Goal: Task Accomplishment & Management: Manage account settings

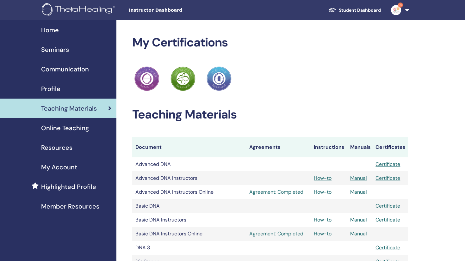
click at [46, 87] on span "Profile" at bounding box center [50, 88] width 19 height 9
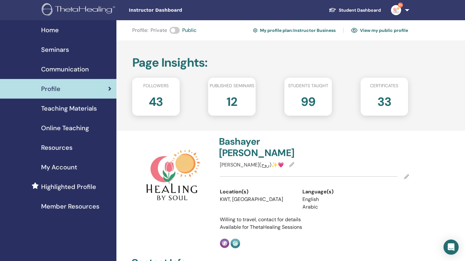
click at [68, 52] on span "Seminars" at bounding box center [55, 49] width 28 height 9
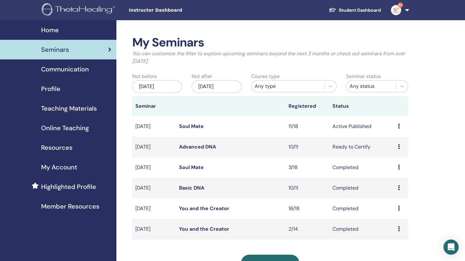
click at [400, 127] on icon at bounding box center [399, 126] width 2 height 5
click at [395, 152] on link "Attendees" at bounding box center [397, 151] width 24 height 7
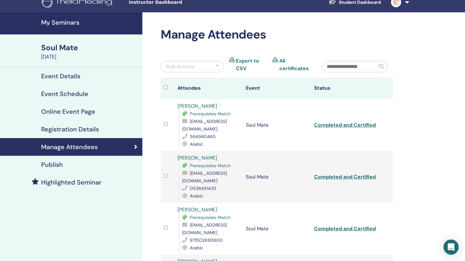
scroll to position [8, 0]
click at [367, 122] on link "Completed and Certified" at bounding box center [345, 125] width 62 height 7
click at [341, 174] on link "Completed and Certified" at bounding box center [345, 177] width 62 height 7
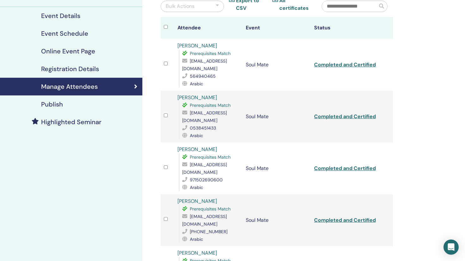
click at [340, 165] on link "Completed and Certified" at bounding box center [345, 168] width 62 height 7
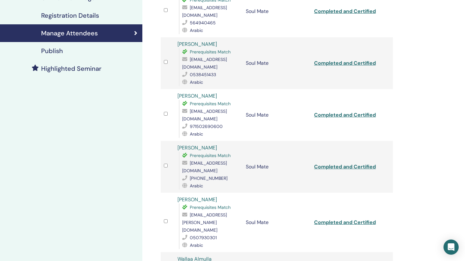
scroll to position [131, 0]
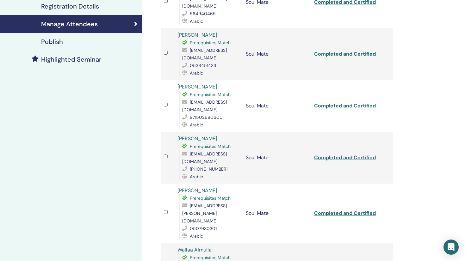
click at [339, 154] on link "Completed and Certified" at bounding box center [345, 157] width 62 height 7
click at [339, 210] on link "Completed and Certified" at bounding box center [345, 213] width 62 height 7
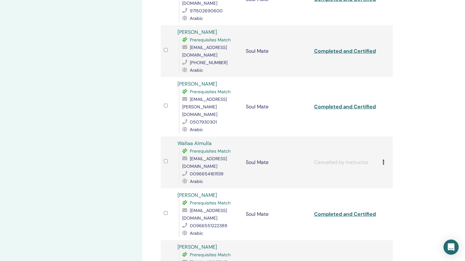
scroll to position [247, 0]
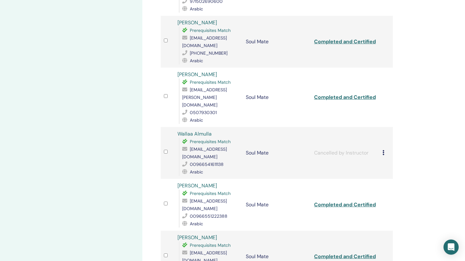
click at [338, 202] on link "Completed and Certified" at bounding box center [345, 205] width 62 height 7
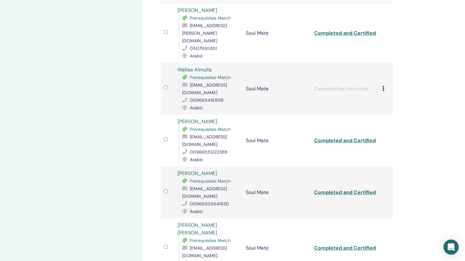
scroll to position [316, 0]
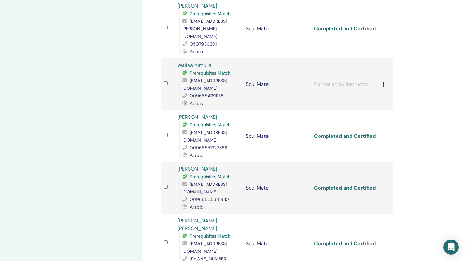
click at [335, 185] on link "Completed and Certified" at bounding box center [345, 188] width 62 height 7
click at [342, 241] on link "Completed and Certified" at bounding box center [345, 244] width 62 height 7
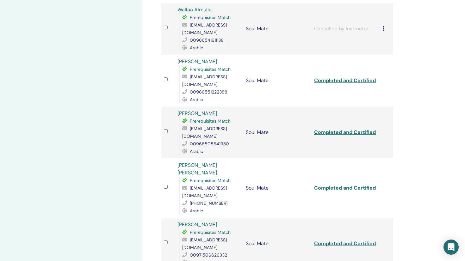
click at [340, 241] on link "Completed and Certified" at bounding box center [345, 244] width 62 height 7
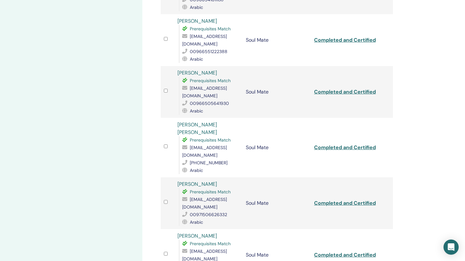
scroll to position [413, 0]
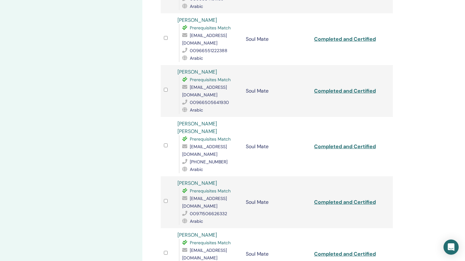
click at [332, 251] on link "Completed and Certified" at bounding box center [345, 254] width 62 height 7
click at [198, 232] on link "Adrae Bouhaddou" at bounding box center [198, 235] width 40 height 7
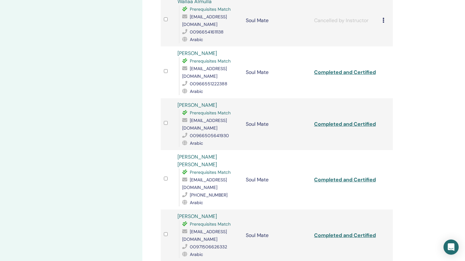
scroll to position [379, 0]
click at [200, 214] on link "Zainab Almashehari" at bounding box center [198, 217] width 40 height 7
click at [192, 103] on link "Sarah Alshalawi" at bounding box center [198, 106] width 40 height 7
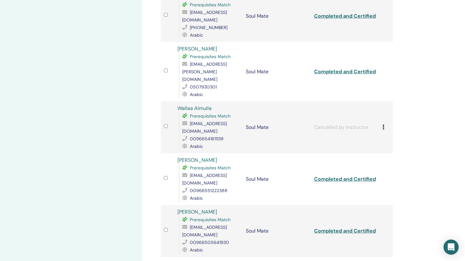
scroll to position [266, 0]
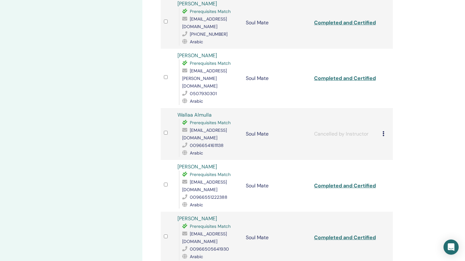
click at [194, 164] on link "Alaa Al Othman" at bounding box center [198, 167] width 40 height 7
